Goal: Transaction & Acquisition: Purchase product/service

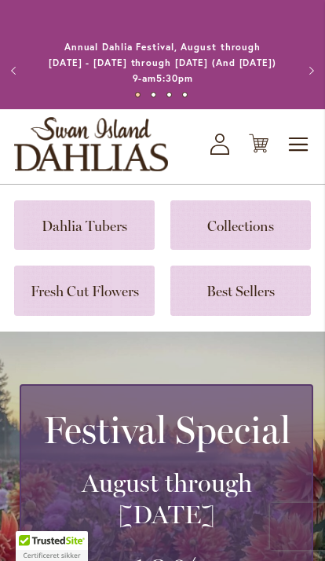
click at [282, 101] on molly-root at bounding box center [162, 280] width 325 height 561
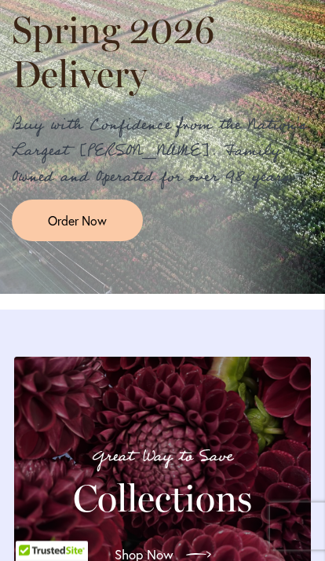
scroll to position [1677, 0]
click at [84, 211] on span "Order Now" at bounding box center [77, 220] width 59 height 18
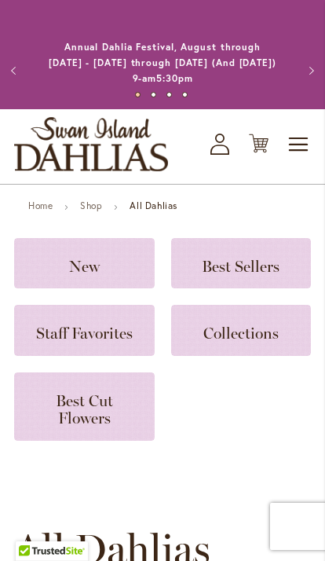
click at [105, 261] on h3 "New" at bounding box center [84, 263] width 103 height 17
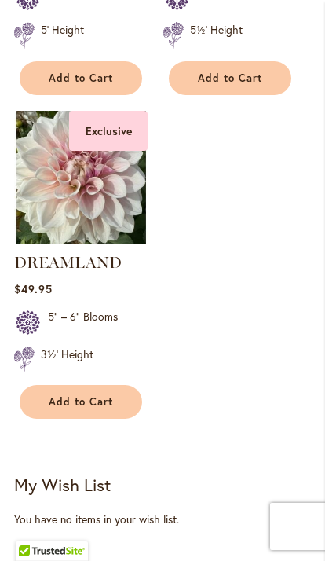
scroll to position [677, 0]
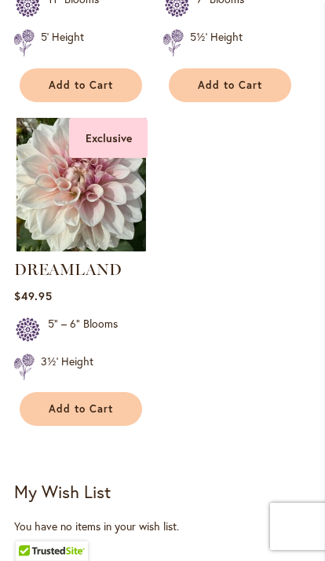
click at [90, 214] on img at bounding box center [81, 185] width 134 height 134
